Goal: Information Seeking & Learning: Learn about a topic

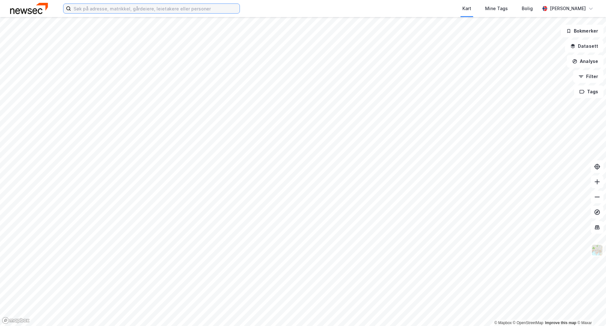
click at [152, 12] on input at bounding box center [155, 8] width 169 height 9
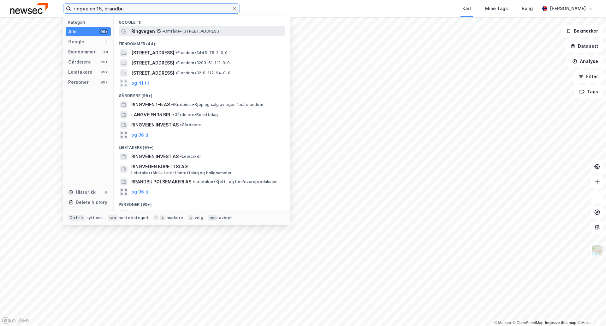
type input "ringveien 15, brandbu"
click at [221, 32] on span "• Område • [STREET_ADDRESS]" at bounding box center [191, 31] width 58 height 5
click at [149, 9] on input "ringveien 15, brandbu" at bounding box center [151, 8] width 161 height 9
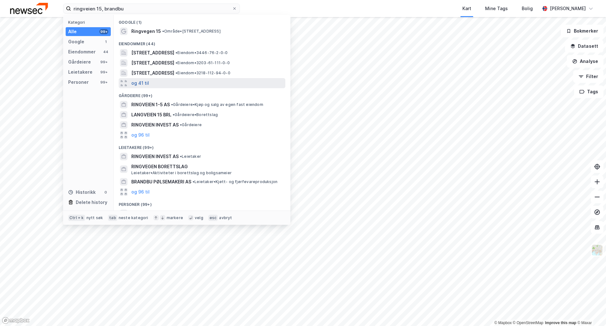
click at [134, 85] on button "og 41 til" at bounding box center [140, 83] width 18 height 8
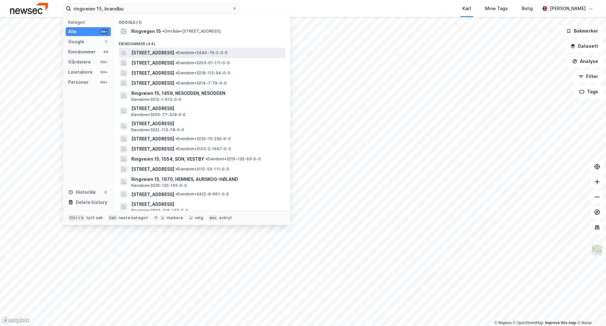
click at [171, 51] on span "[STREET_ADDRESS]" at bounding box center [152, 53] width 43 height 8
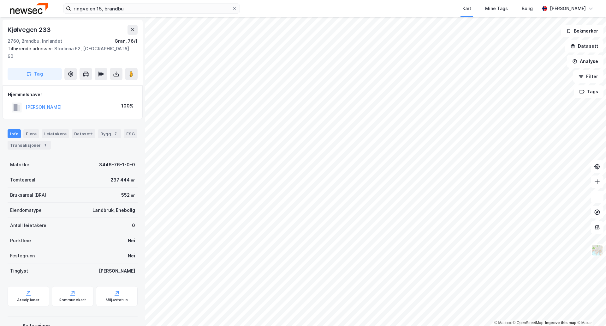
click at [76, 49] on div "Tilhørende adresser: [STREET_ADDRESS]" at bounding box center [70, 52] width 125 height 15
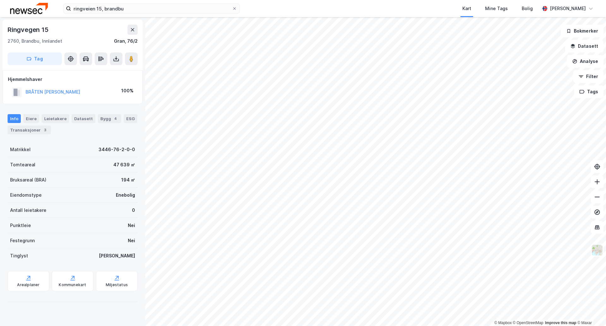
drag, startPoint x: 94, startPoint y: 84, endPoint x: 57, endPoint y: 97, distance: 39.4
click at [92, 86] on div "Hjemmelshaver BRÅTEN [PERSON_NAME] 100%" at bounding box center [72, 86] width 129 height 23
click at [105, 80] on div "Hjemmelshaver" at bounding box center [72, 79] width 129 height 8
click at [88, 314] on div "Ringvegen 15 2760, [GEOGRAPHIC_DATA], Innlandet Gran, 76/2 Tag Hjemmelshaver BR…" at bounding box center [72, 171] width 145 height 309
